Goal: Task Accomplishment & Management: Complete application form

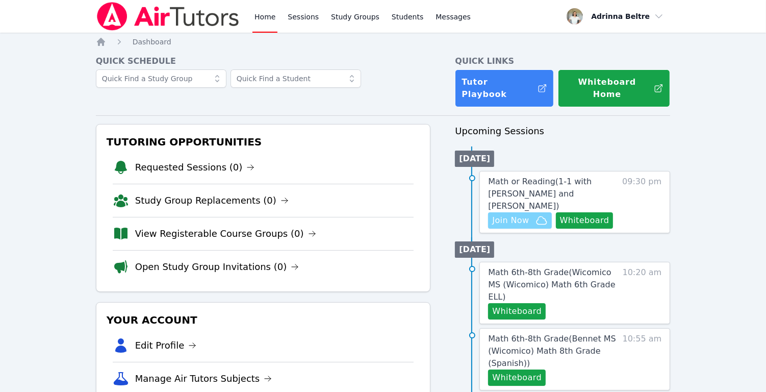
click at [519, 214] on span "Join Now" at bounding box center [510, 220] width 37 height 12
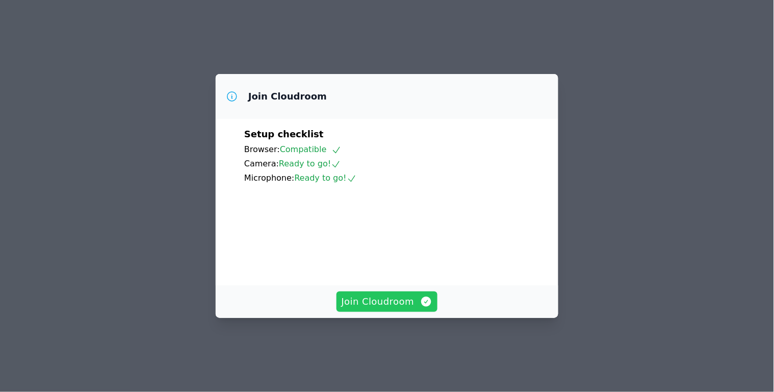
click at [415, 309] on span "Join Cloudroom" at bounding box center [387, 301] width 91 height 14
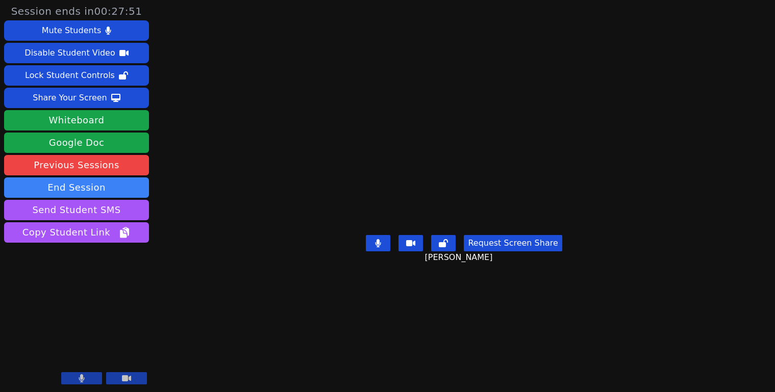
click at [413, 252] on button at bounding box center [410, 243] width 24 height 16
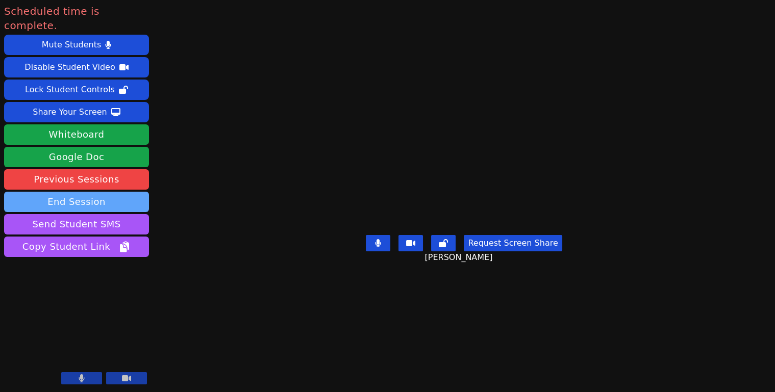
click at [126, 192] on button "End Session" at bounding box center [76, 202] width 145 height 20
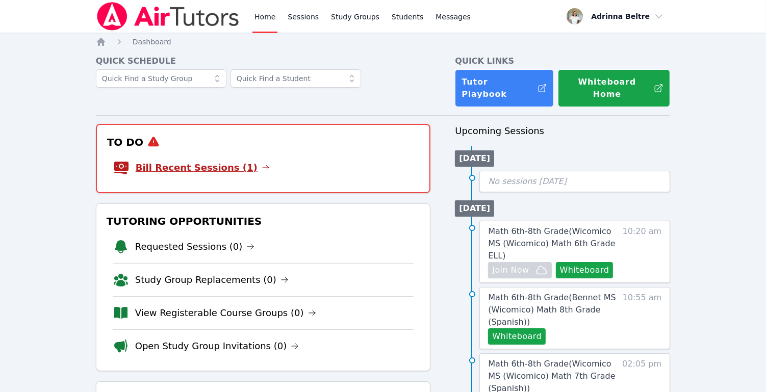
click at [214, 161] on link "Bill Recent Sessions (1)" at bounding box center [203, 168] width 134 height 14
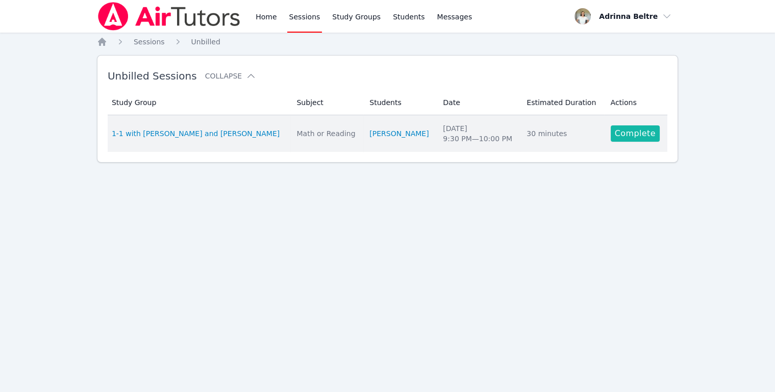
click at [616, 138] on link "Complete" at bounding box center [635, 134] width 49 height 16
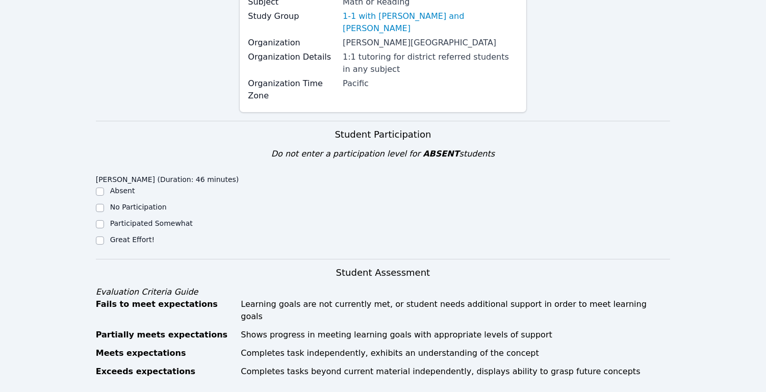
scroll to position [274, 0]
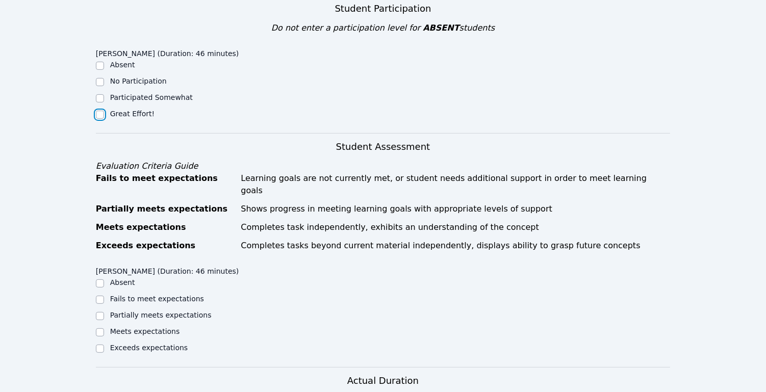
click at [103, 111] on input "Great Effort!" at bounding box center [100, 115] width 8 height 8
checkbox input "true"
click at [99, 329] on input "Meets expectations" at bounding box center [100, 333] width 8 height 8
checkbox input "true"
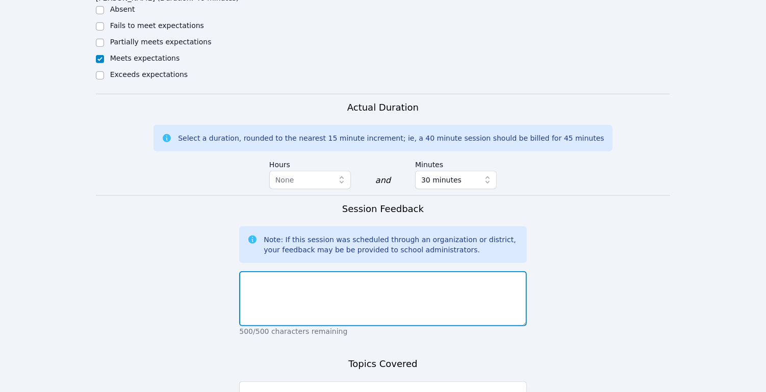
click at [316, 271] on textarea at bounding box center [382, 298] width 287 height 55
type textarea "T"
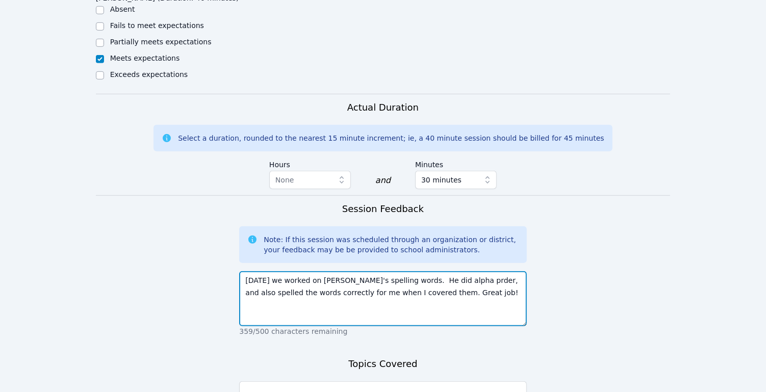
type textarea "[DATE] we worked on [PERSON_NAME]'s spelling words. He did alpha prder, and als…"
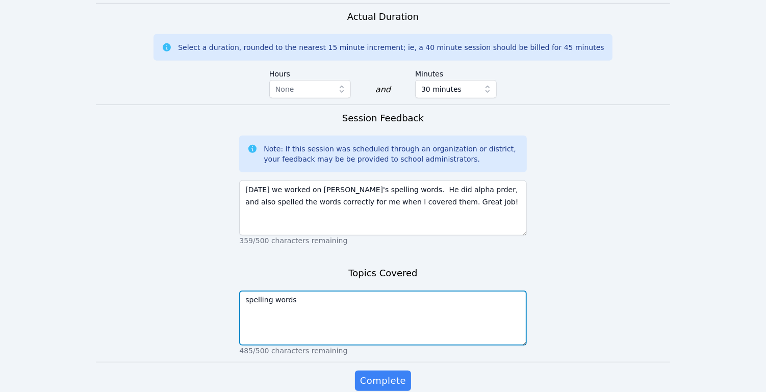
scroll to position [660, 0]
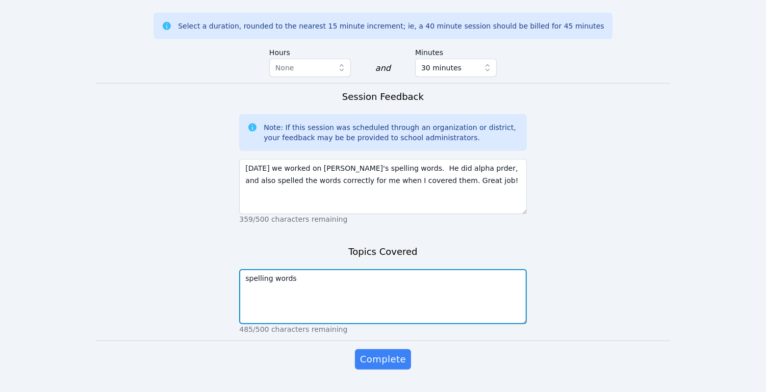
type textarea "spelling words"
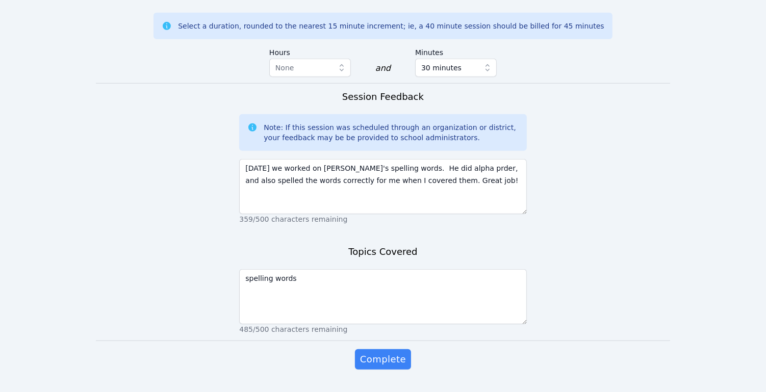
click at [364, 349] on div "Complete" at bounding box center [382, 369] width 287 height 41
click at [365, 349] on button "Complete" at bounding box center [383, 359] width 56 height 20
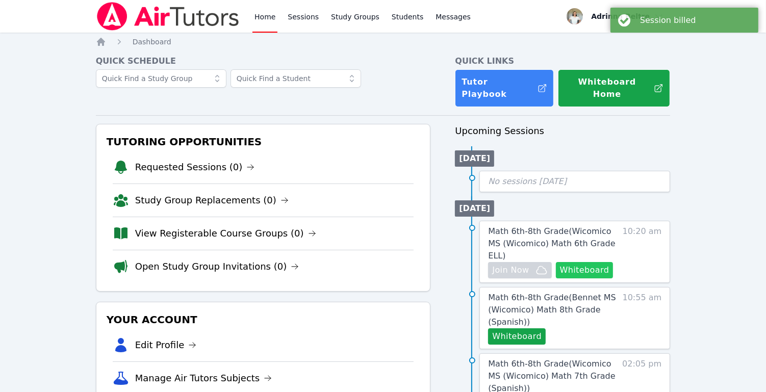
click at [573, 262] on button "Whiteboard" at bounding box center [585, 270] width 58 height 16
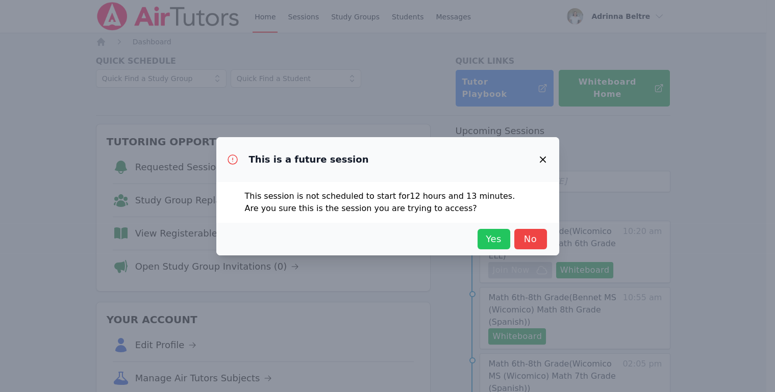
click at [506, 238] on button "Yes" at bounding box center [494, 239] width 33 height 20
